Goal: Task Accomplishment & Management: Manage account settings

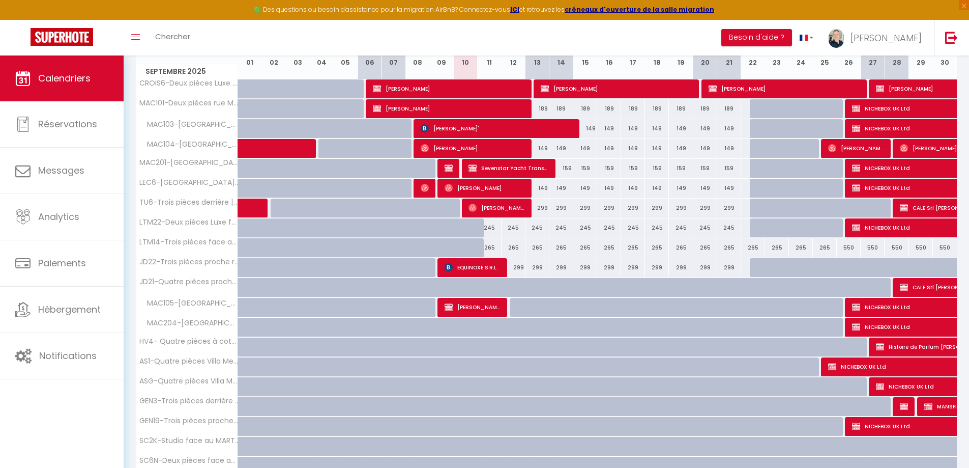
scroll to position [102, 0]
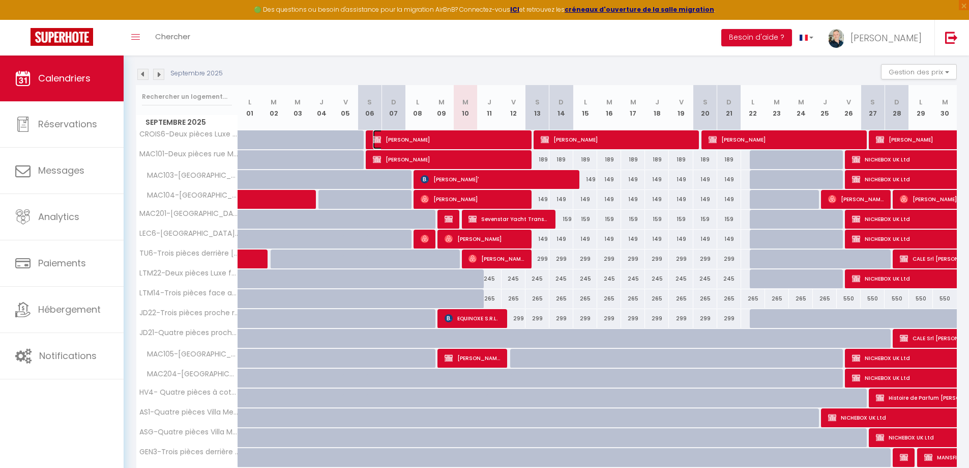
click at [518, 135] on span "[PERSON_NAME]" at bounding box center [449, 139] width 152 height 19
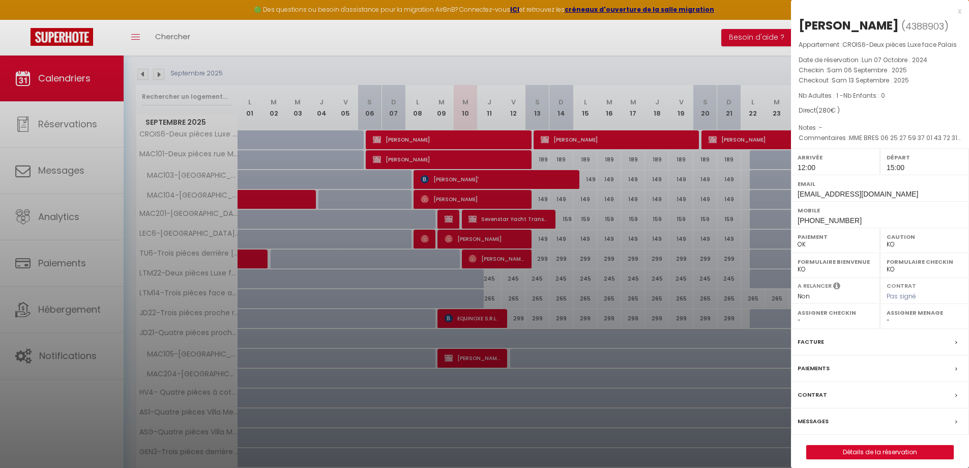
click at [959, 11] on div "x" at bounding box center [876, 11] width 170 height 12
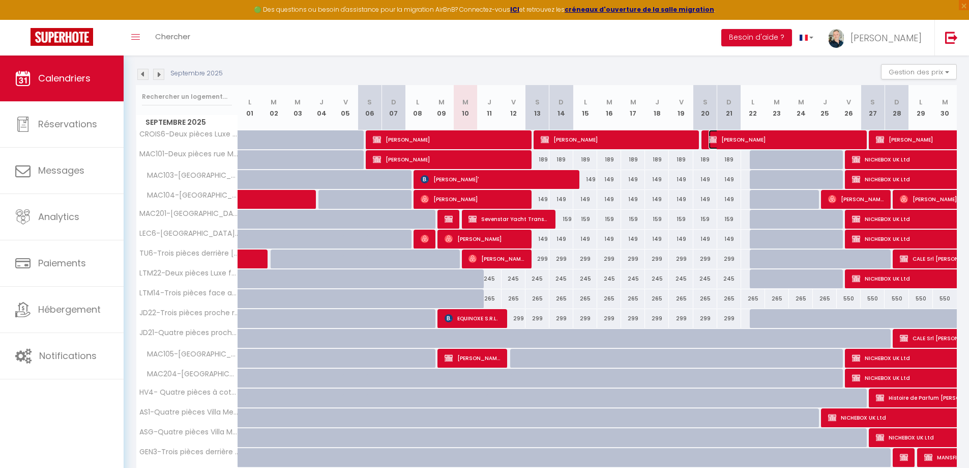
click at [848, 137] on span "[PERSON_NAME]" at bounding box center [785, 139] width 152 height 19
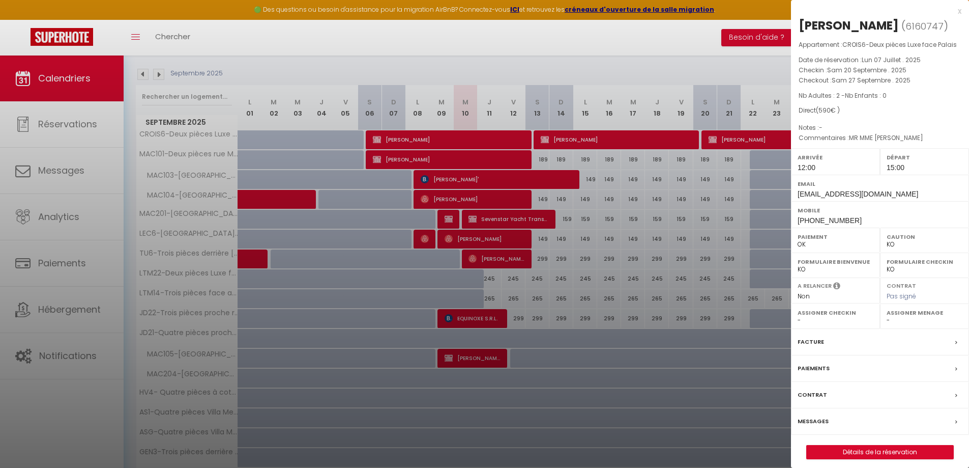
drag, startPoint x: 761, startPoint y: 187, endPoint x: 858, endPoint y: 143, distance: 106.8
click at [760, 187] on div at bounding box center [484, 234] width 969 height 468
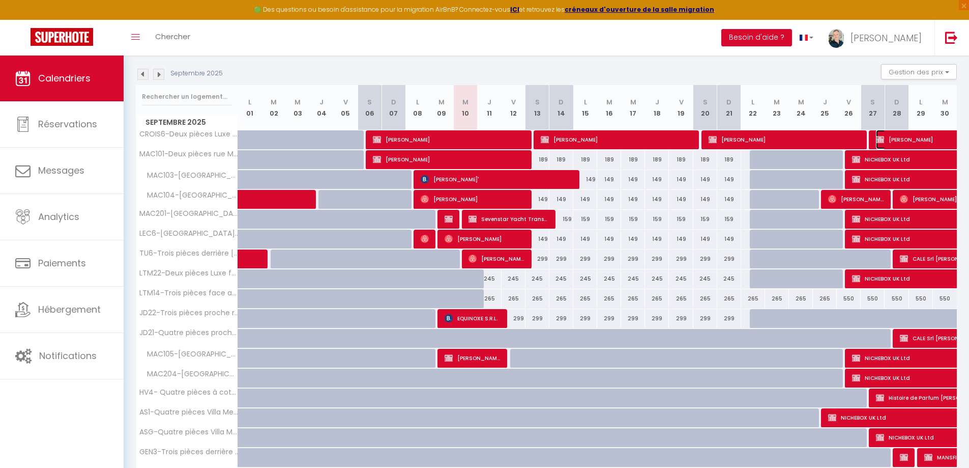
click at [901, 139] on span "[PERSON_NAME]" at bounding box center [969, 139] width 187 height 19
select select "KO"
select select "8761"
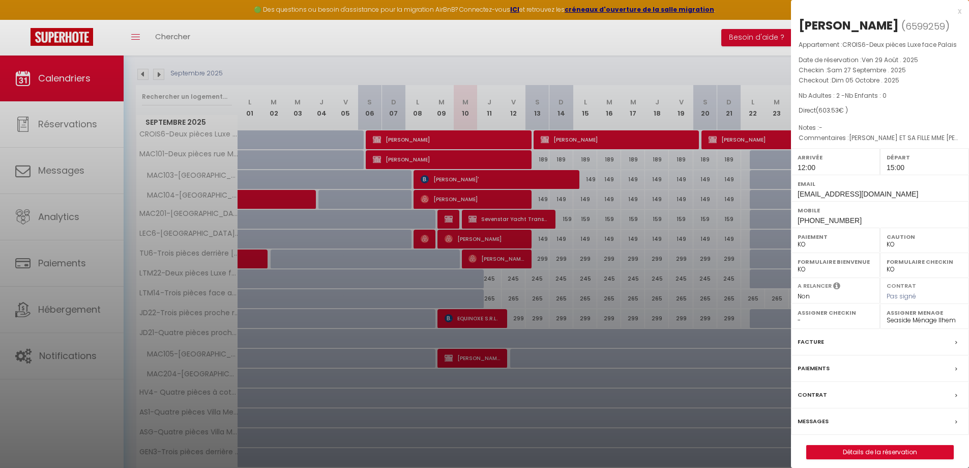
click at [635, 432] on div at bounding box center [484, 234] width 969 height 468
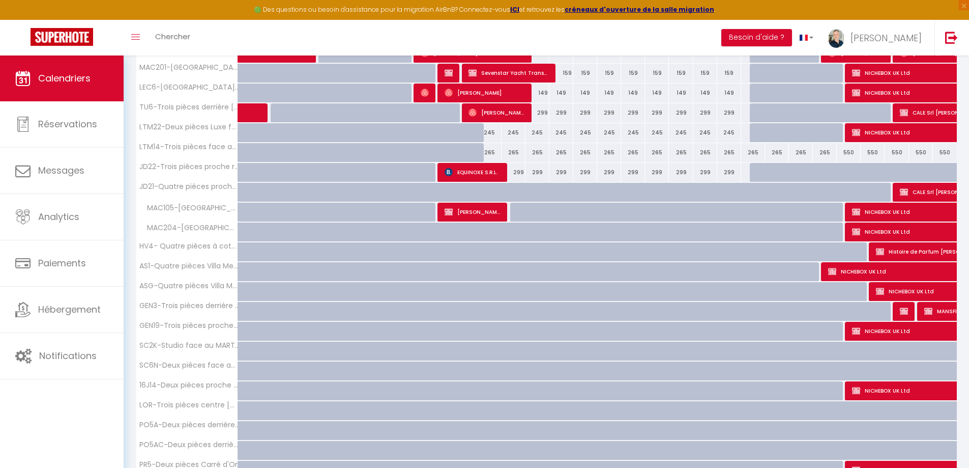
scroll to position [254, 0]
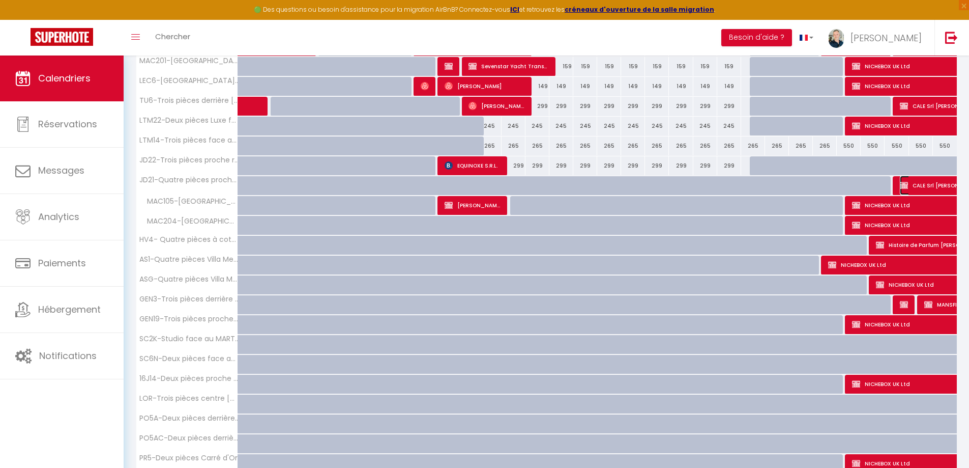
click at [930, 187] on span "CALE Srl [PERSON_NAME]" at bounding box center [947, 185] width 94 height 19
select select "OK"
select select
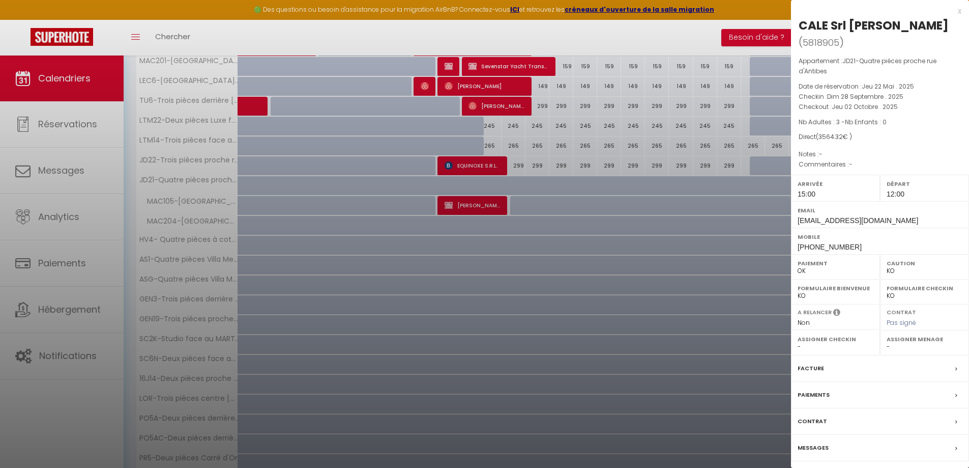
drag, startPoint x: 424, startPoint y: 269, endPoint x: 407, endPoint y: 426, distance: 157.5
click at [424, 269] on div at bounding box center [484, 234] width 969 height 468
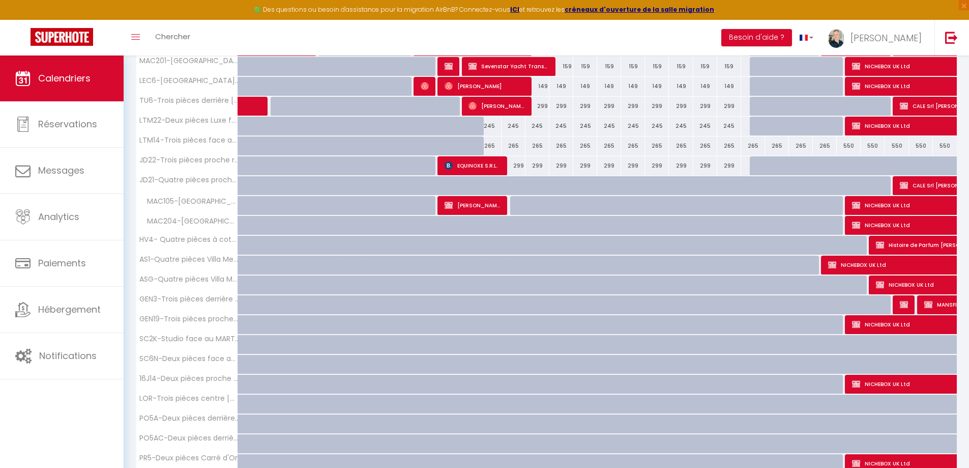
click at [833, 274] on td "NICHEBOX UK Ltd" at bounding box center [825, 265] width 24 height 20
click at [836, 269] on span "NICHEBOX UK Ltd" at bounding box center [921, 264] width 187 height 19
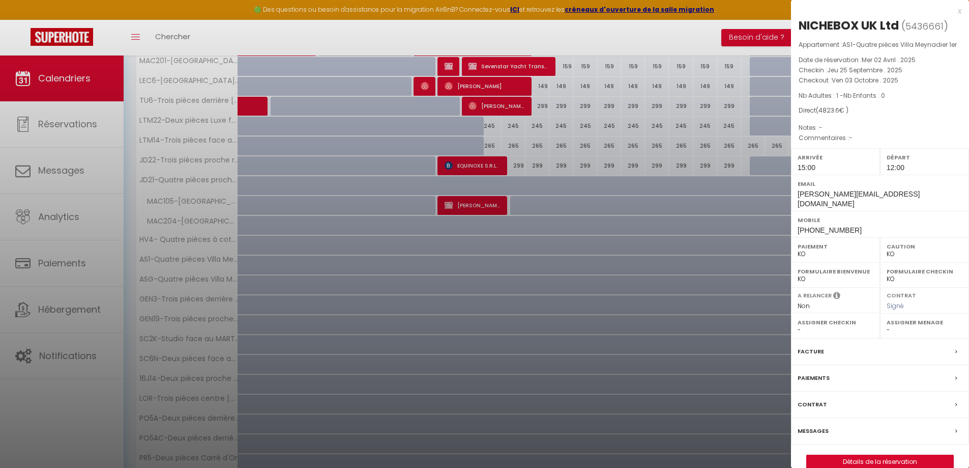
click at [958, 10] on div "x" at bounding box center [876, 11] width 170 height 12
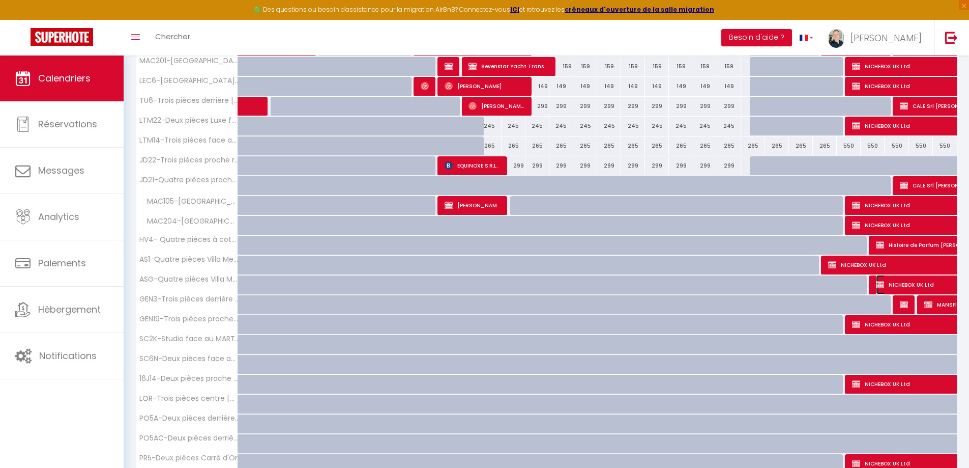
click at [913, 286] on span "NICHEBOX UK Ltd" at bounding box center [946, 284] width 140 height 19
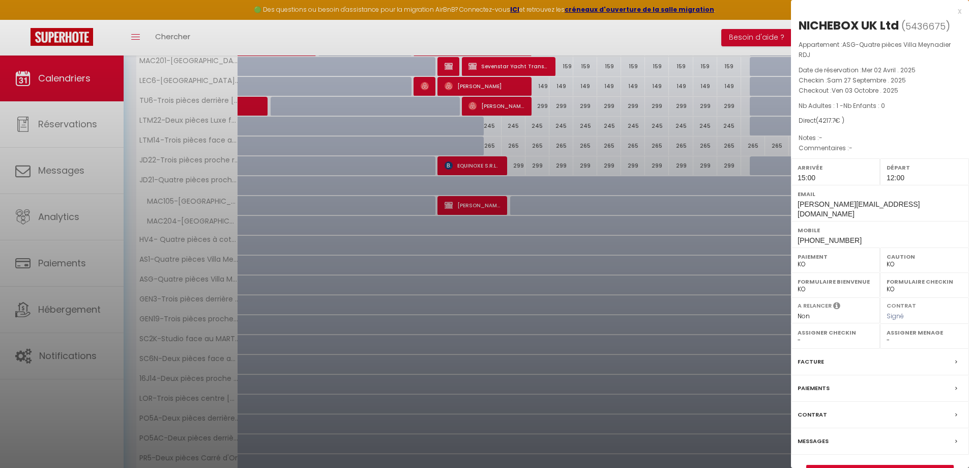
click at [959, 15] on div "x" at bounding box center [876, 11] width 170 height 12
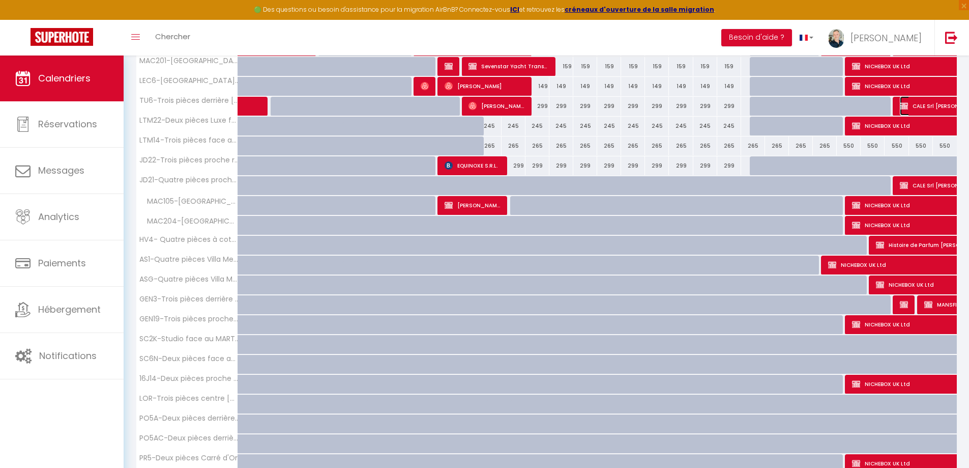
click at [928, 105] on span "CALE Srl [PERSON_NAME]" at bounding box center [947, 105] width 94 height 19
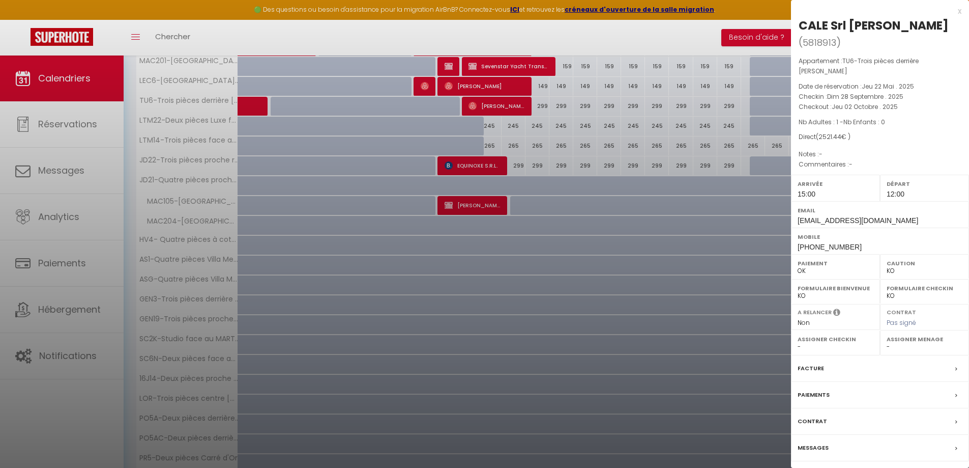
click at [691, 216] on div at bounding box center [484, 234] width 969 height 468
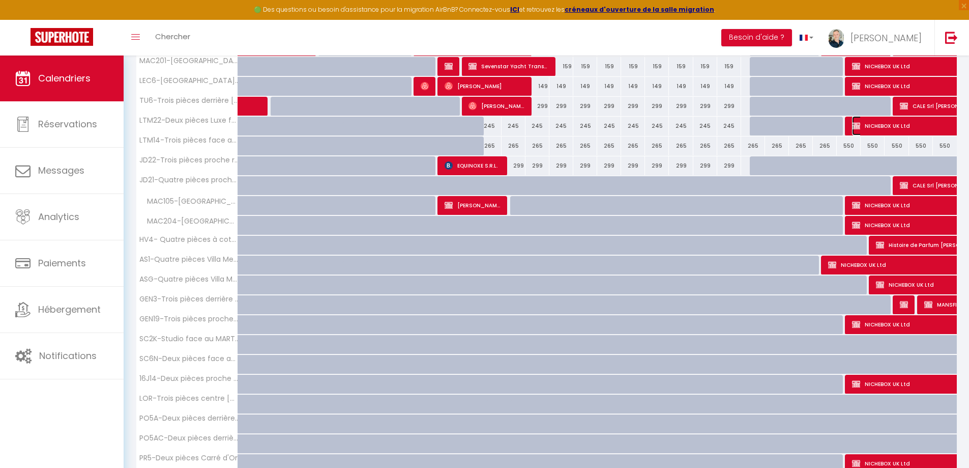
click at [866, 129] on span "NICHEBOX UK Ltd" at bounding box center [934, 125] width 164 height 19
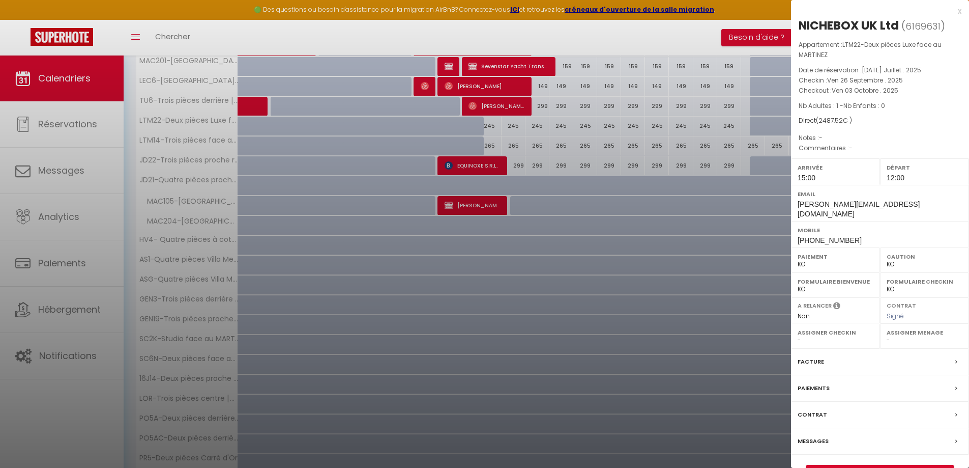
click at [727, 185] on div at bounding box center [484, 234] width 969 height 468
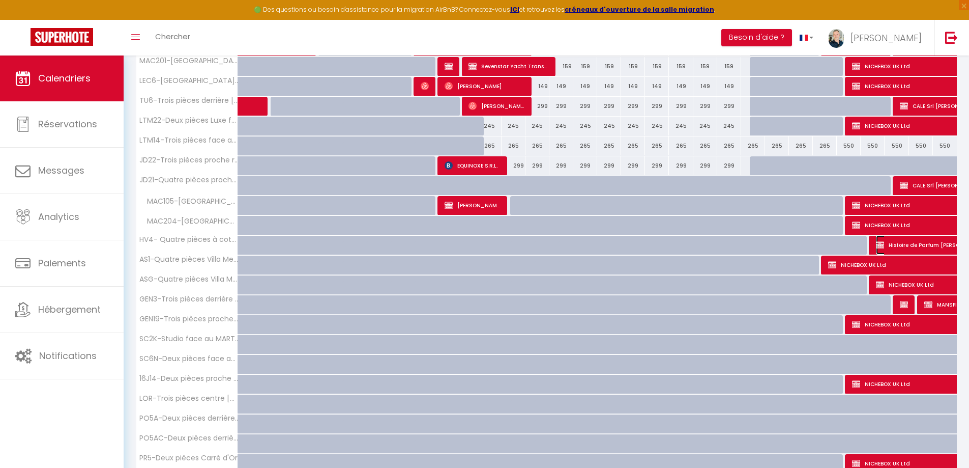
click at [900, 242] on span "Histoire de Parfum [PERSON_NAME]" at bounding box center [946, 244] width 140 height 19
select select "OK"
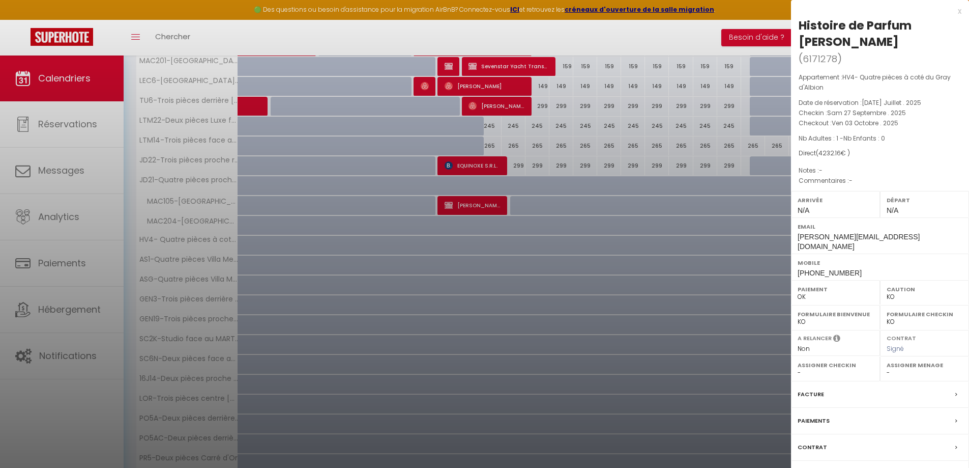
click at [704, 230] on div at bounding box center [484, 234] width 969 height 468
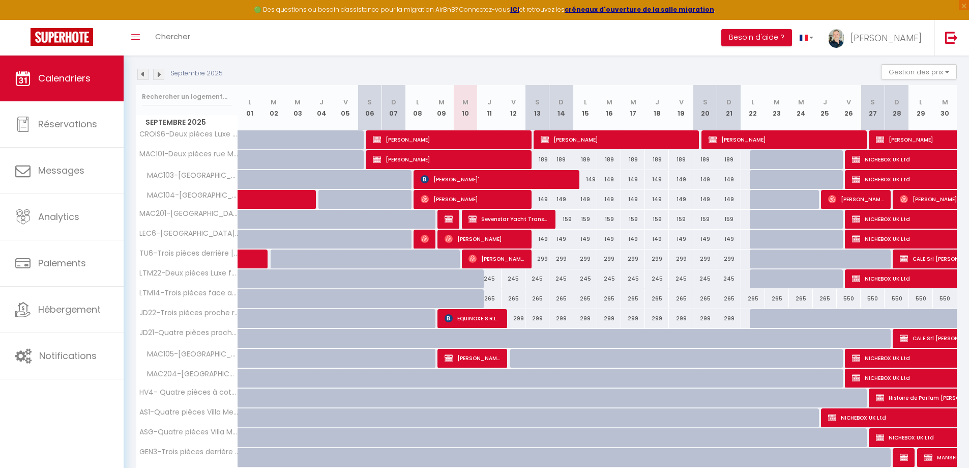
scroll to position [153, 0]
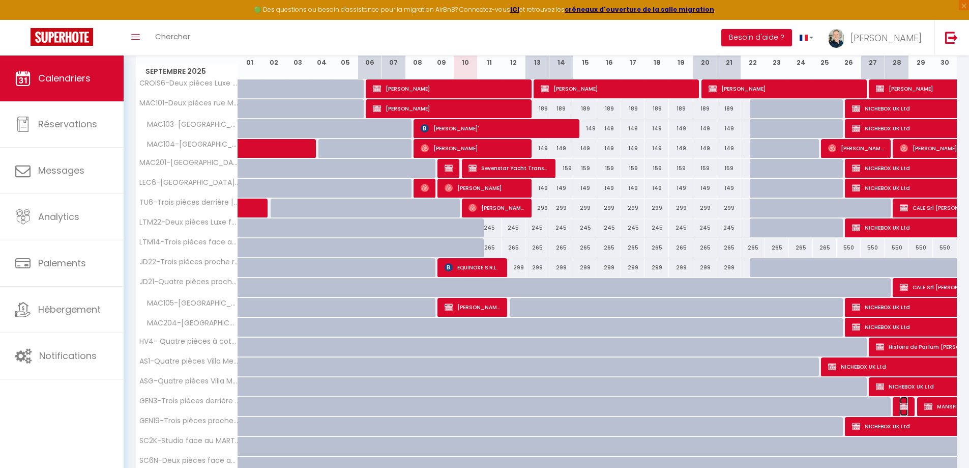
click at [905, 406] on img at bounding box center [904, 406] width 8 height 8
select select "8761"
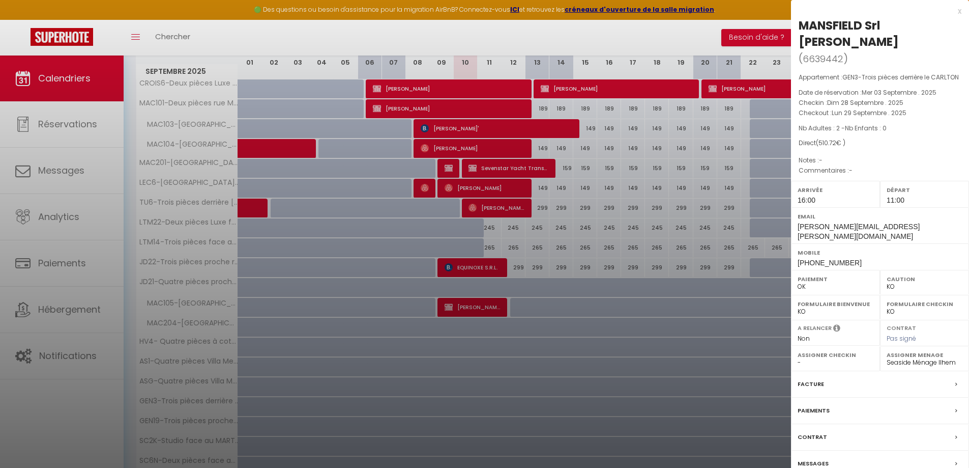
click at [958, 12] on div "x" at bounding box center [876, 11] width 170 height 12
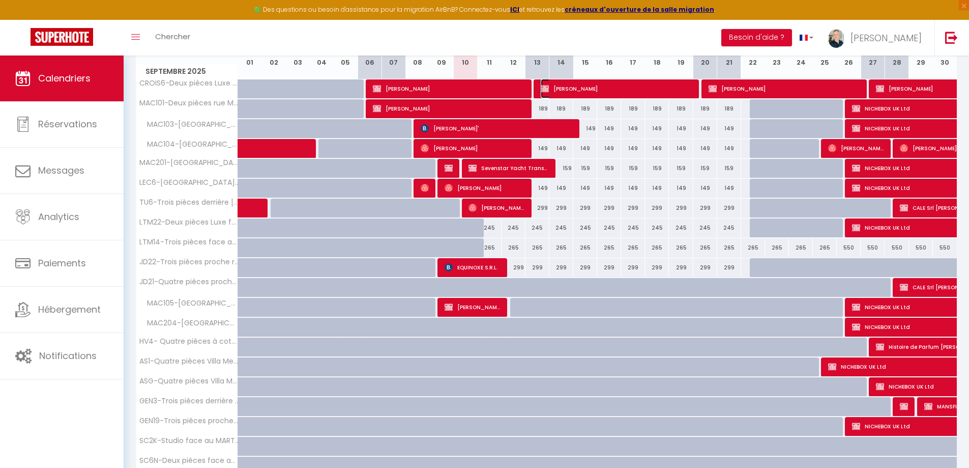
click at [556, 88] on span "[PERSON_NAME]" at bounding box center [617, 88] width 152 height 19
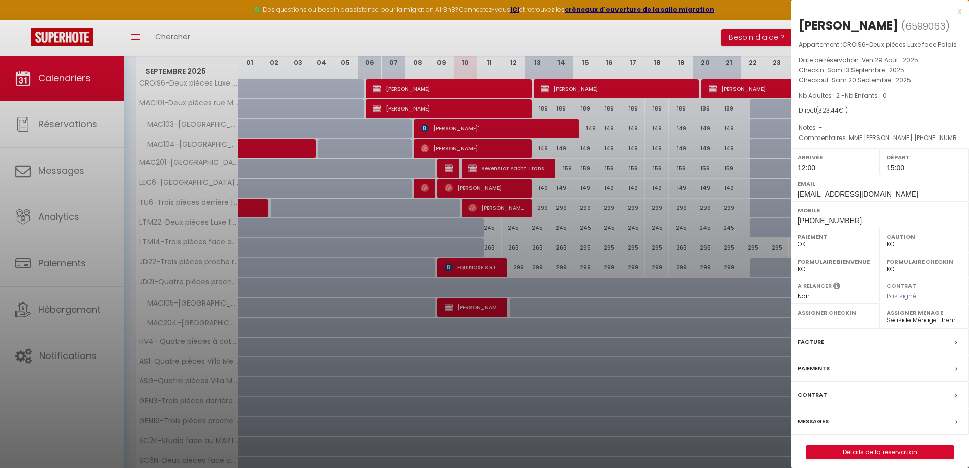
click at [959, 12] on div "x" at bounding box center [876, 11] width 170 height 12
click at [959, 12] on div at bounding box center [484, 234] width 969 height 468
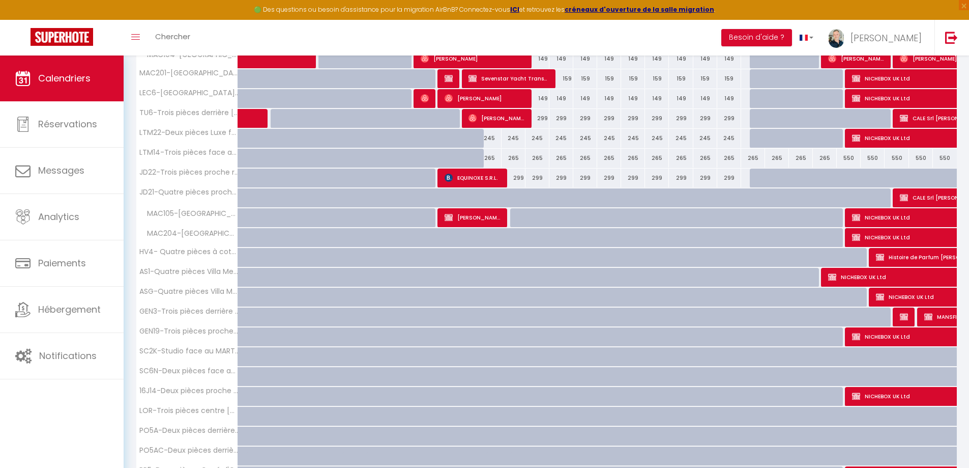
scroll to position [254, 0]
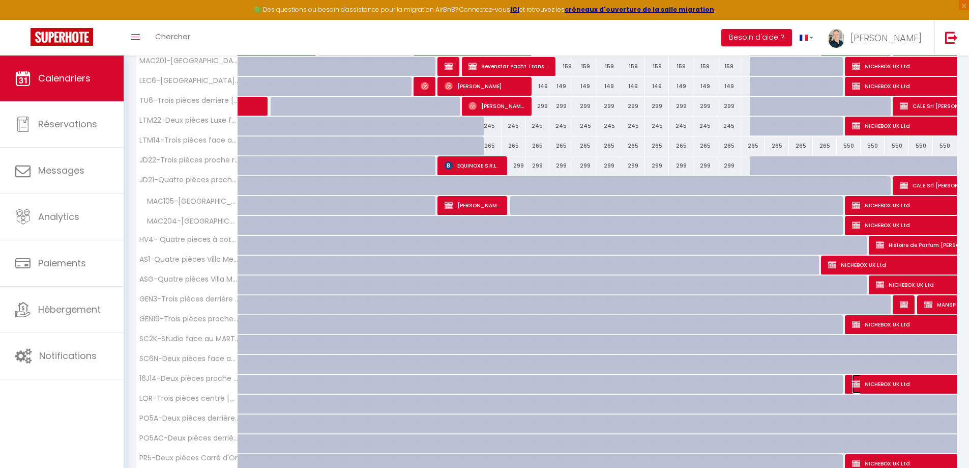
click at [933, 382] on span "NICHEBOX UK Ltd" at bounding box center [934, 383] width 164 height 19
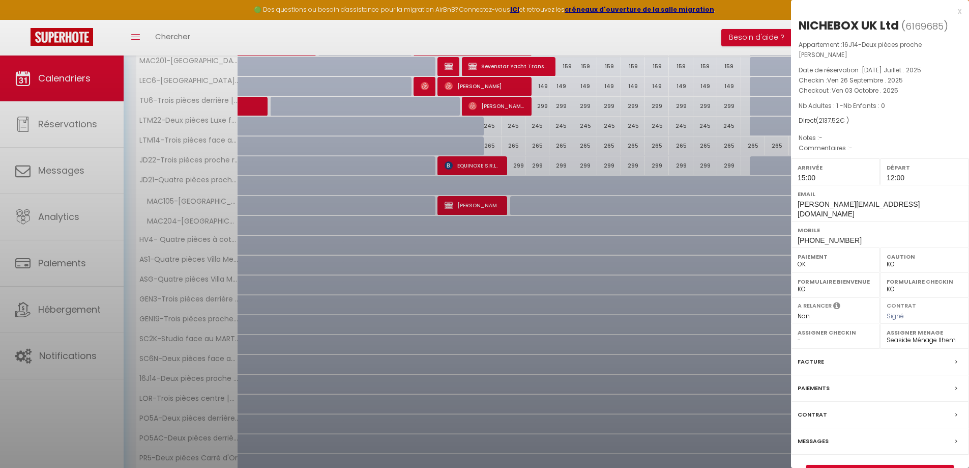
select select "KO"
select select
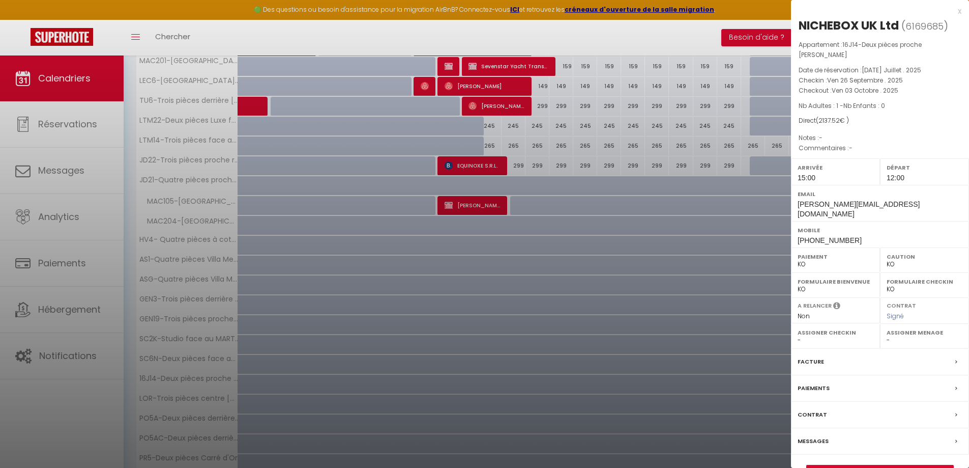
click at [662, 290] on div at bounding box center [484, 234] width 969 height 468
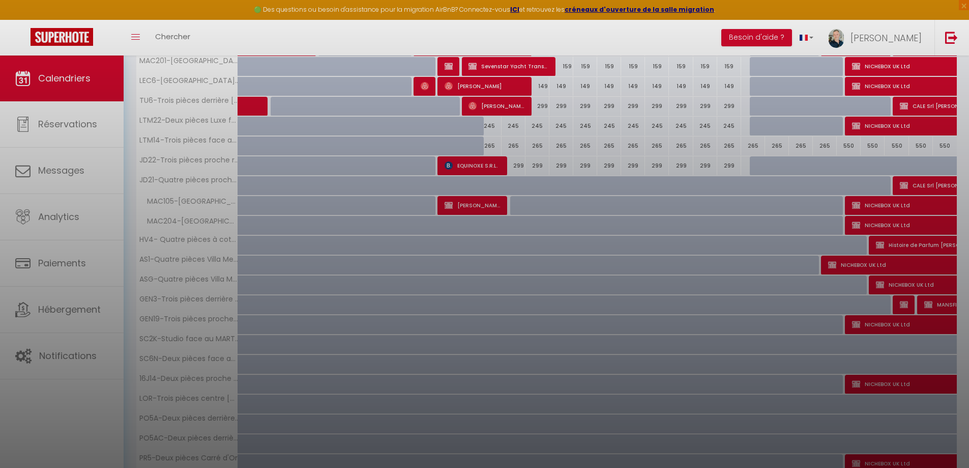
click at [709, 331] on div at bounding box center [484, 234] width 969 height 468
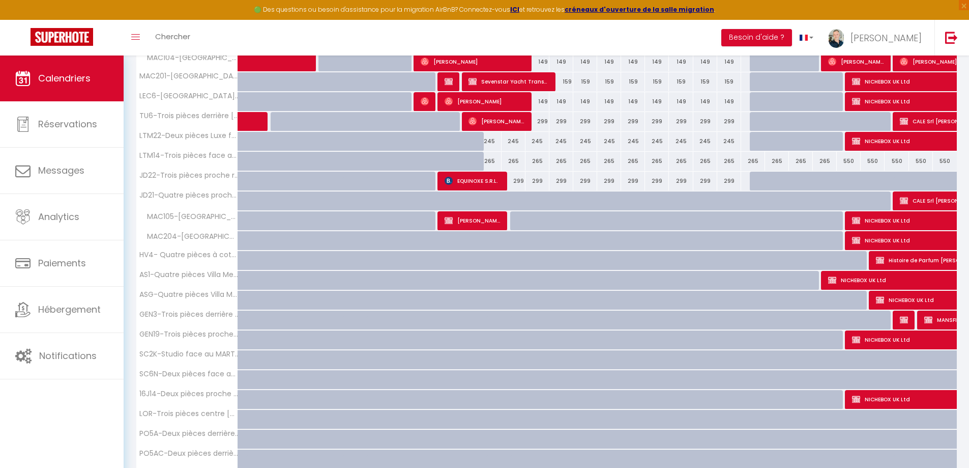
scroll to position [305, 0]
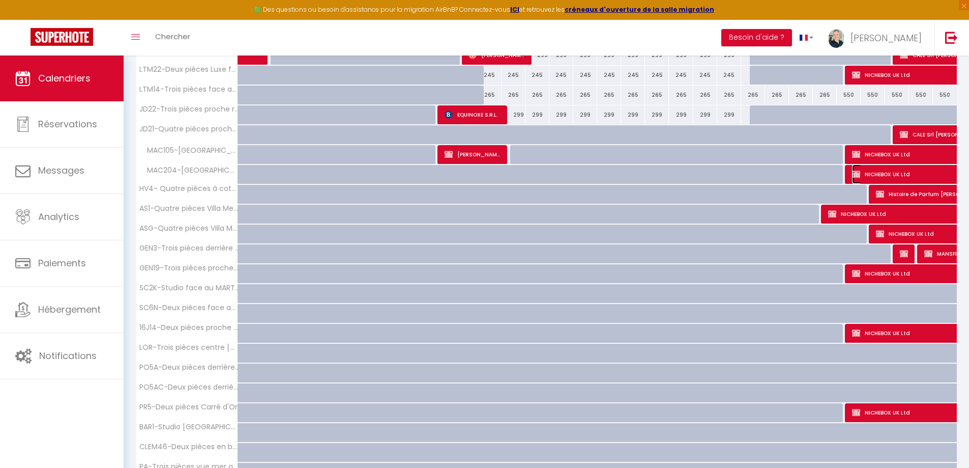
click at [909, 170] on span "NICHEBOX UK Ltd" at bounding box center [934, 173] width 164 height 19
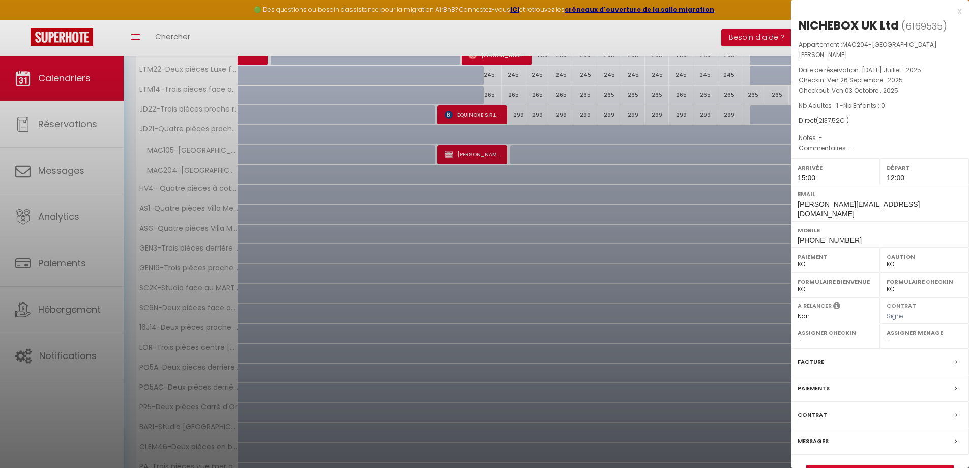
drag, startPoint x: 603, startPoint y: 259, endPoint x: 676, endPoint y: 242, distance: 74.8
click at [603, 259] on div at bounding box center [484, 234] width 969 height 468
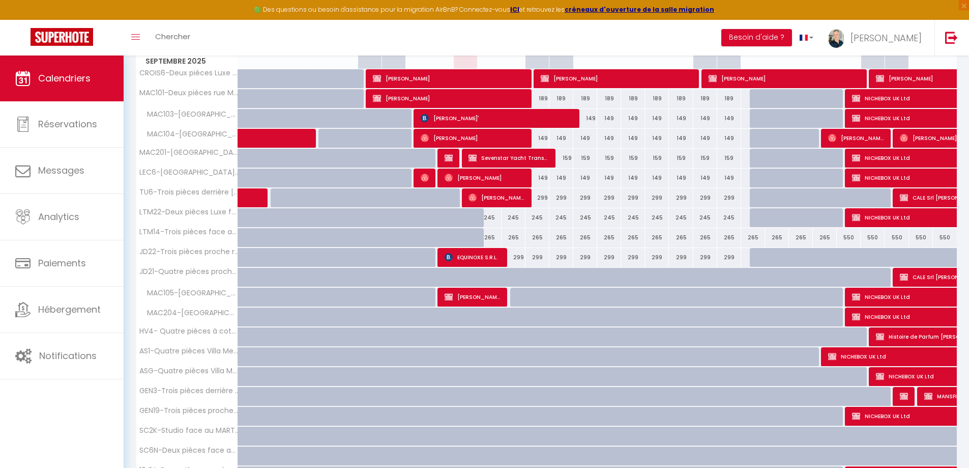
scroll to position [153, 0]
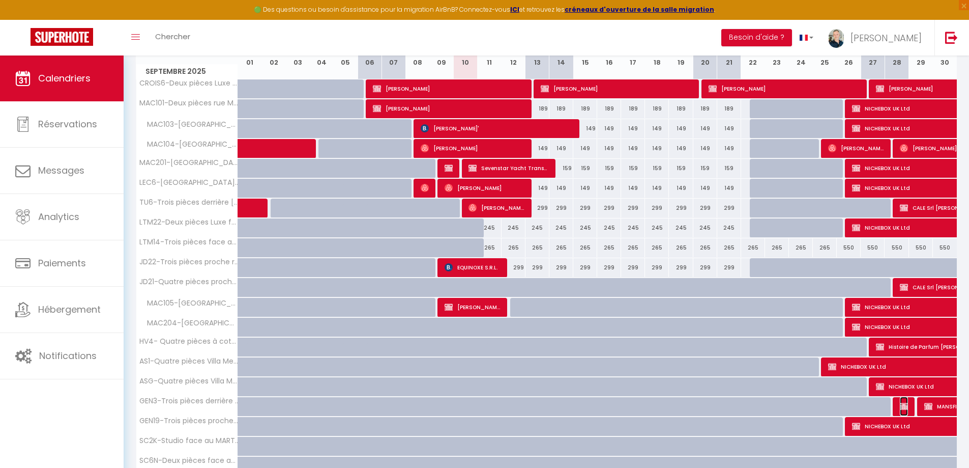
click at [908, 409] on img at bounding box center [904, 406] width 8 height 8
select select "OK"
select select "8761"
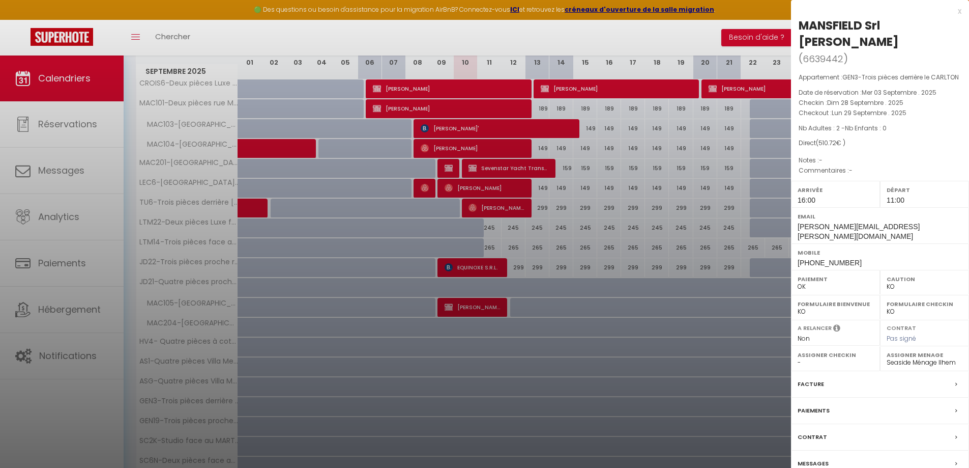
click at [961, 10] on div "x" at bounding box center [876, 11] width 170 height 12
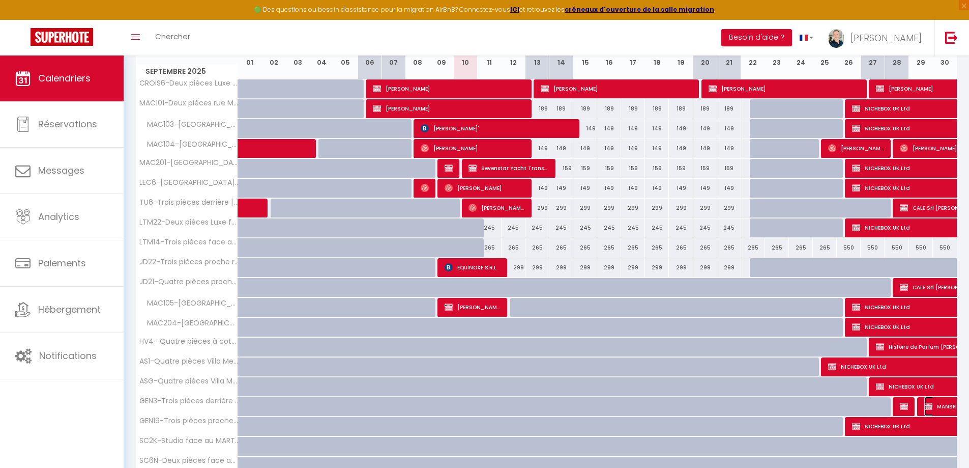
click at [940, 402] on span "MANSFIELD Srl [PERSON_NAME]" at bounding box center [959, 405] width 70 height 19
select select "KO"
select select
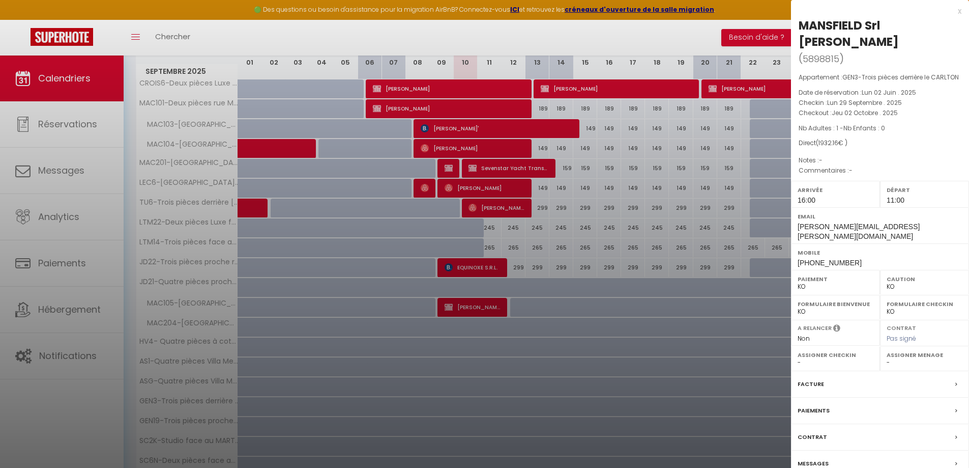
click at [958, 11] on div "x" at bounding box center [876, 11] width 170 height 12
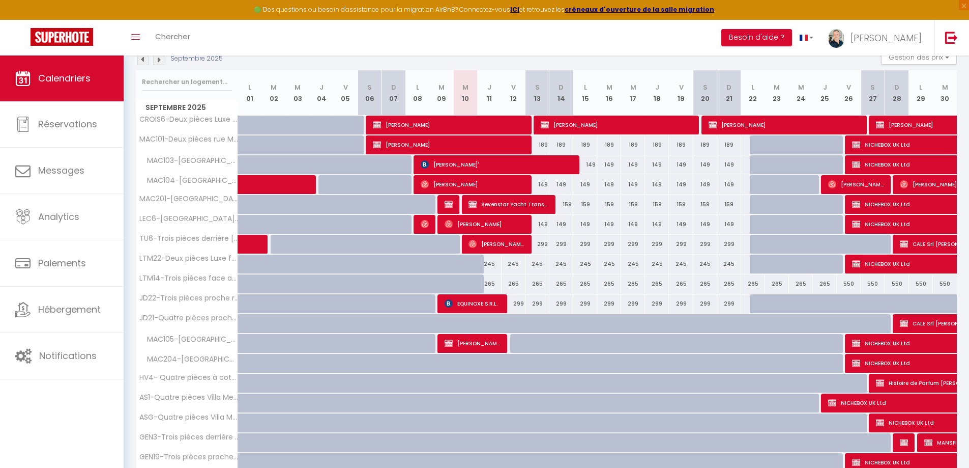
scroll to position [0, 0]
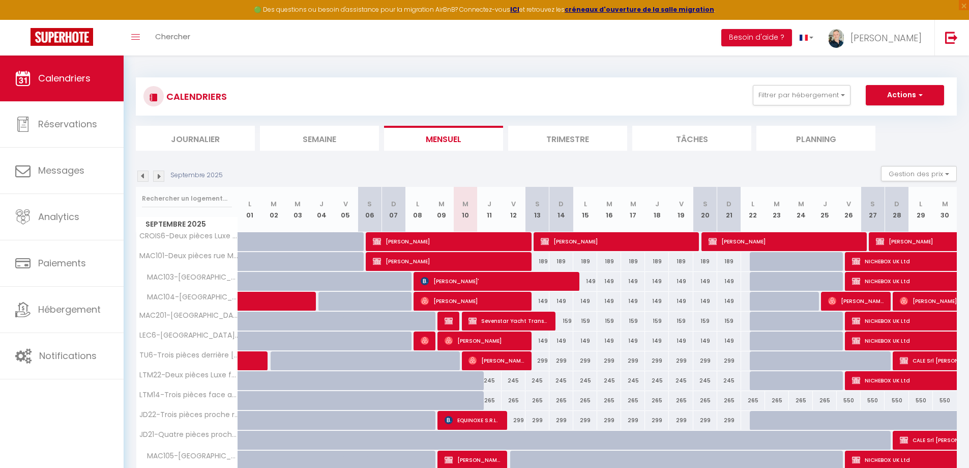
click at [159, 177] on img at bounding box center [158, 175] width 11 height 11
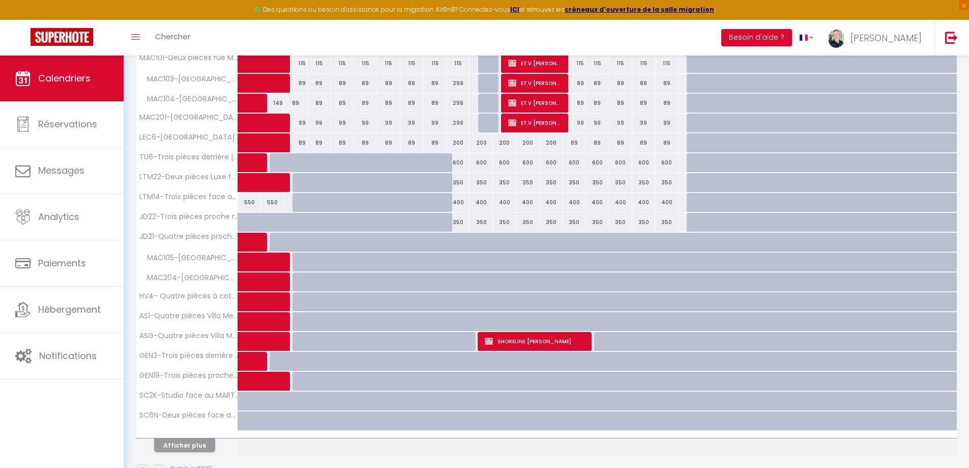
scroll to position [228, 0]
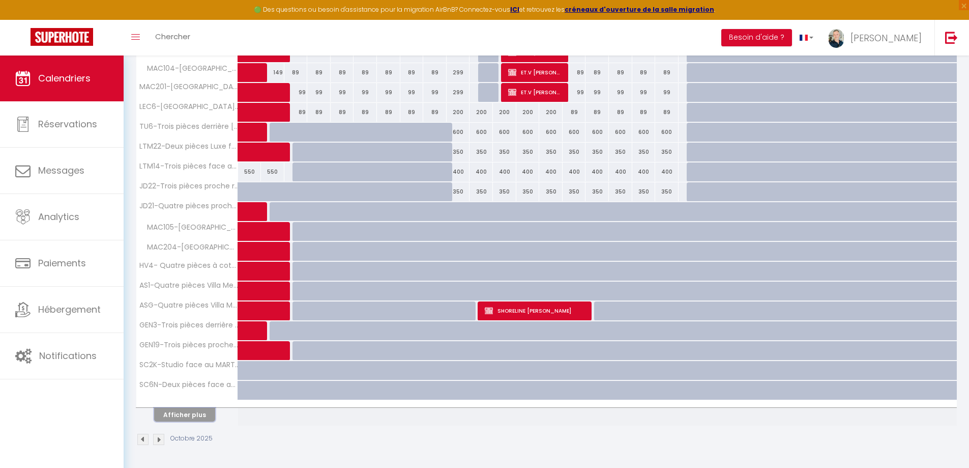
click at [200, 420] on button "Afficher plus" at bounding box center [184, 414] width 61 height 14
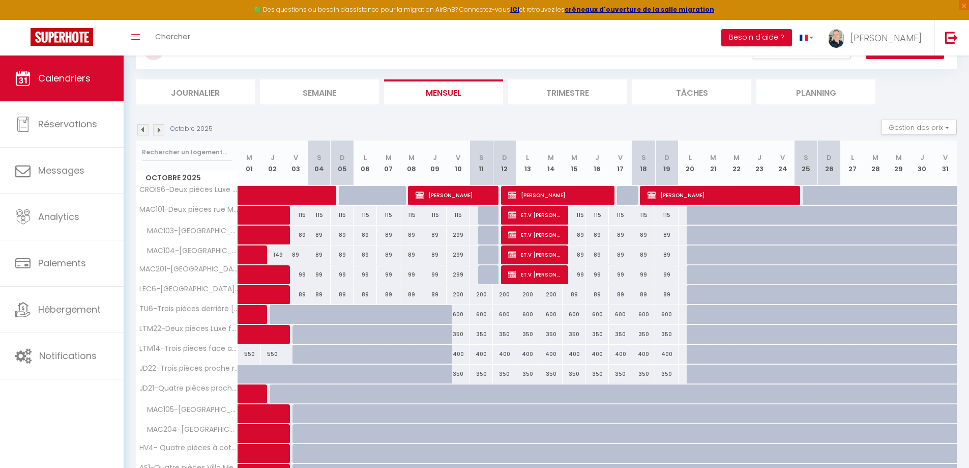
scroll to position [0, 0]
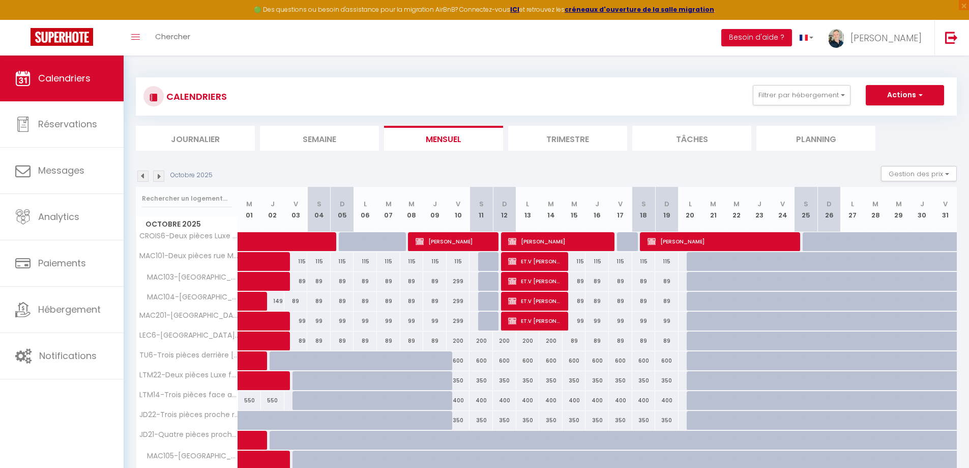
click at [161, 178] on img at bounding box center [158, 175] width 11 height 11
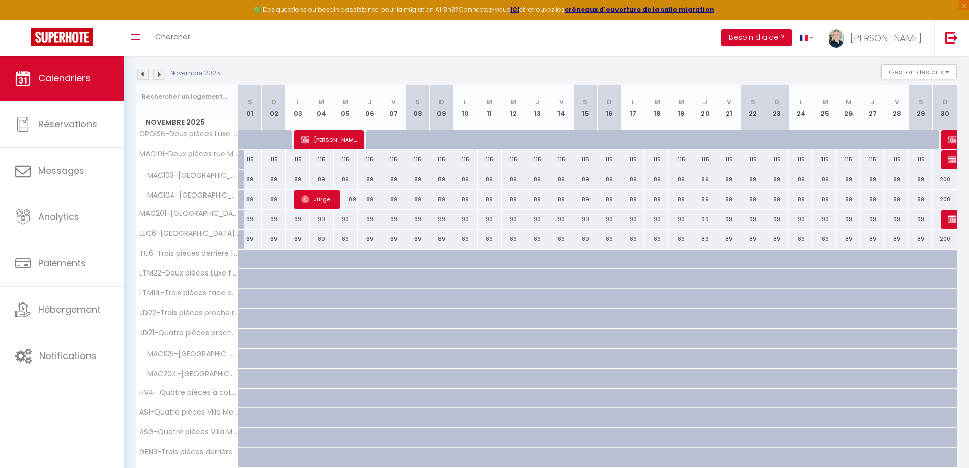
click at [162, 75] on img at bounding box center [158, 74] width 11 height 11
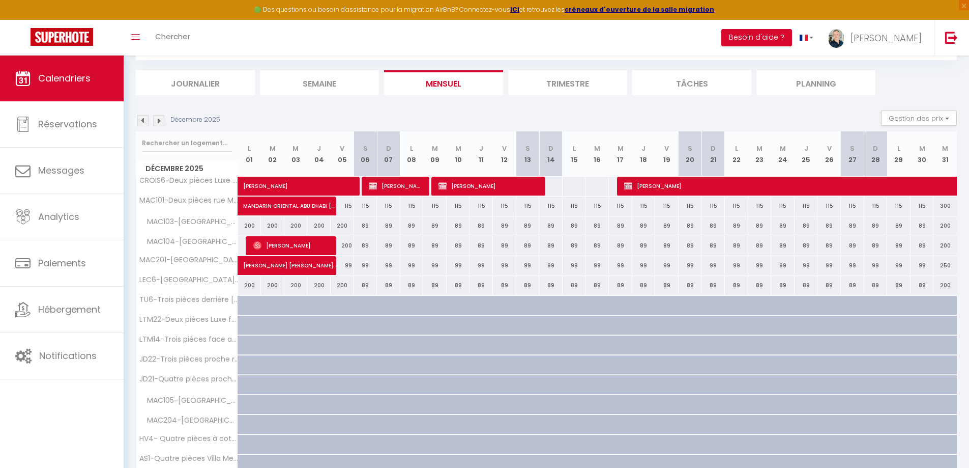
scroll to position [102, 0]
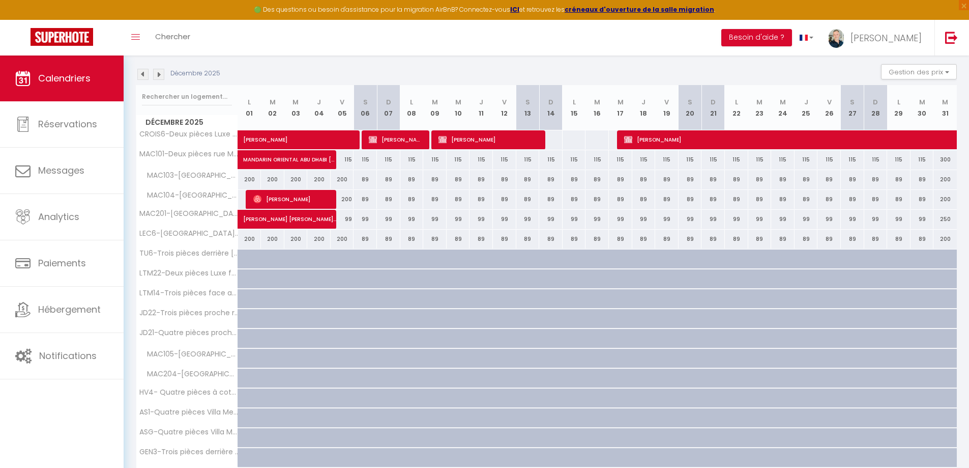
click at [160, 76] on img at bounding box center [158, 74] width 11 height 11
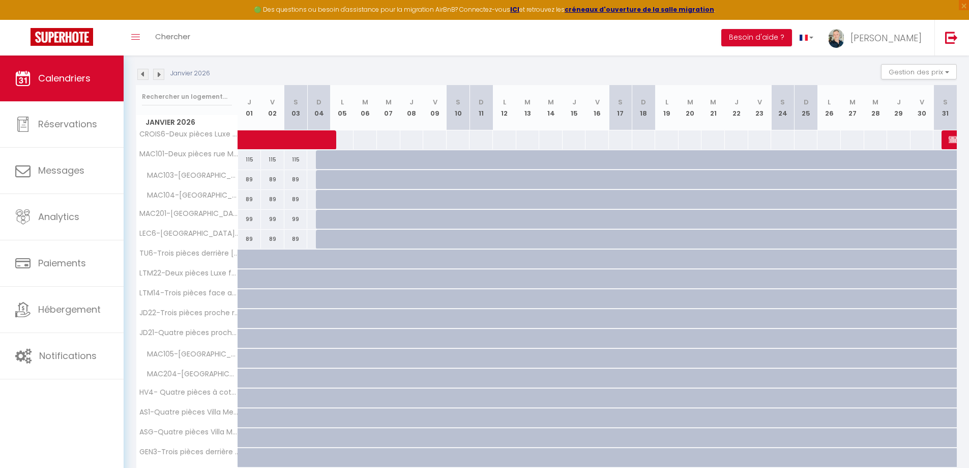
click at [160, 76] on img at bounding box center [158, 74] width 11 height 11
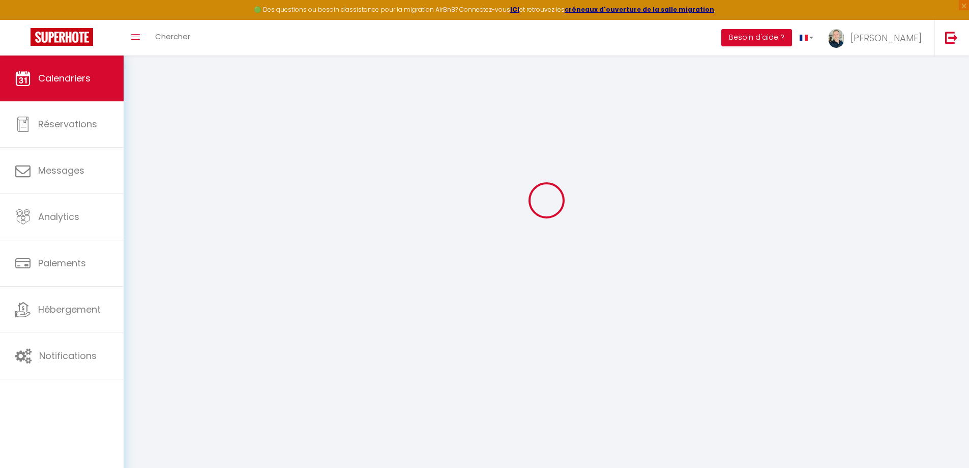
scroll to position [55, 0]
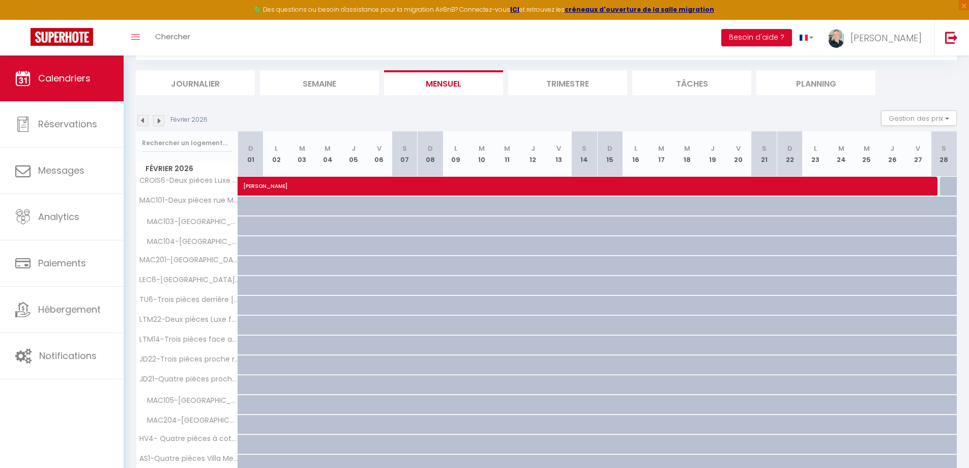
click at [160, 115] on img at bounding box center [158, 120] width 11 height 11
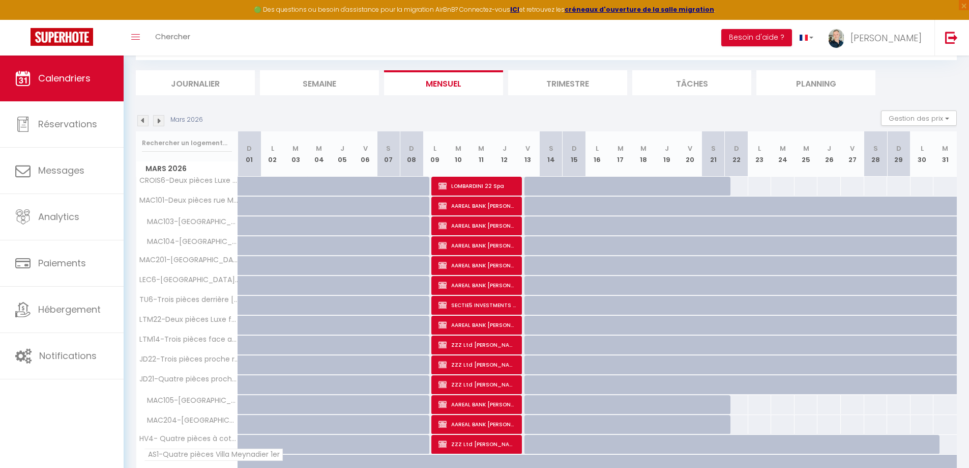
scroll to position [102, 0]
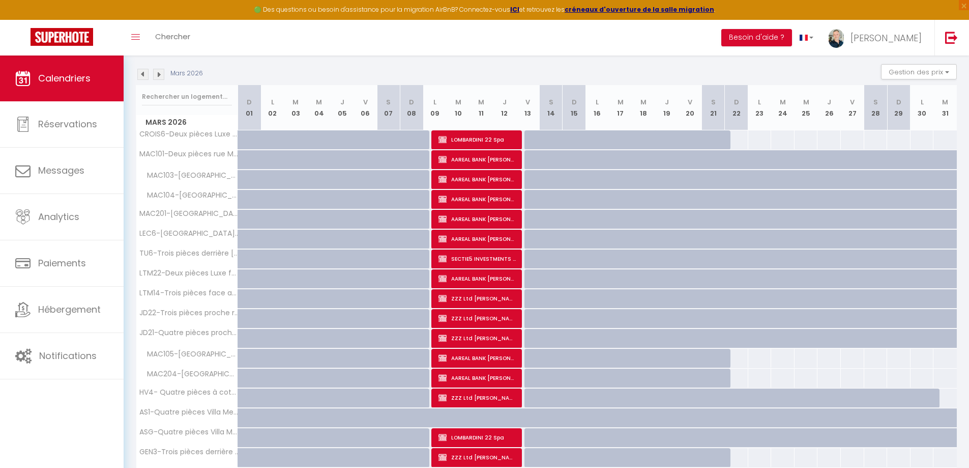
click at [145, 74] on img at bounding box center [142, 74] width 11 height 11
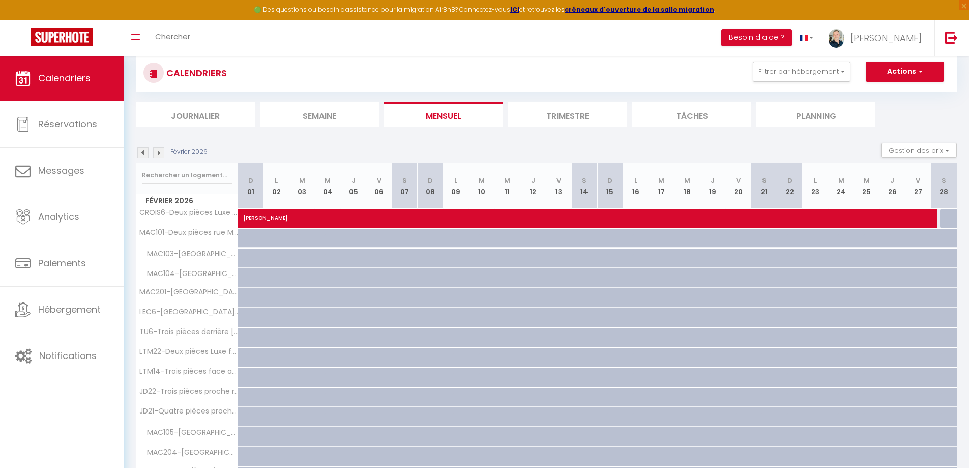
scroll to position [0, 0]
